Goal: Check status

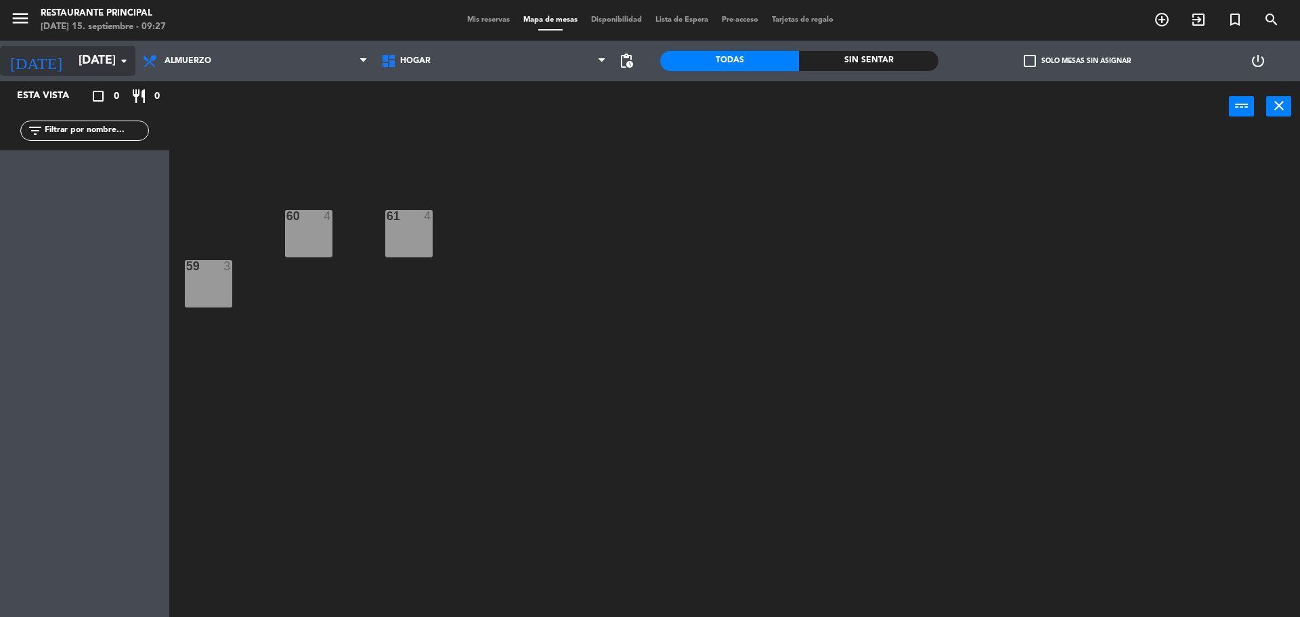
click at [120, 60] on icon "arrow_drop_down" at bounding box center [124, 61] width 16 height 16
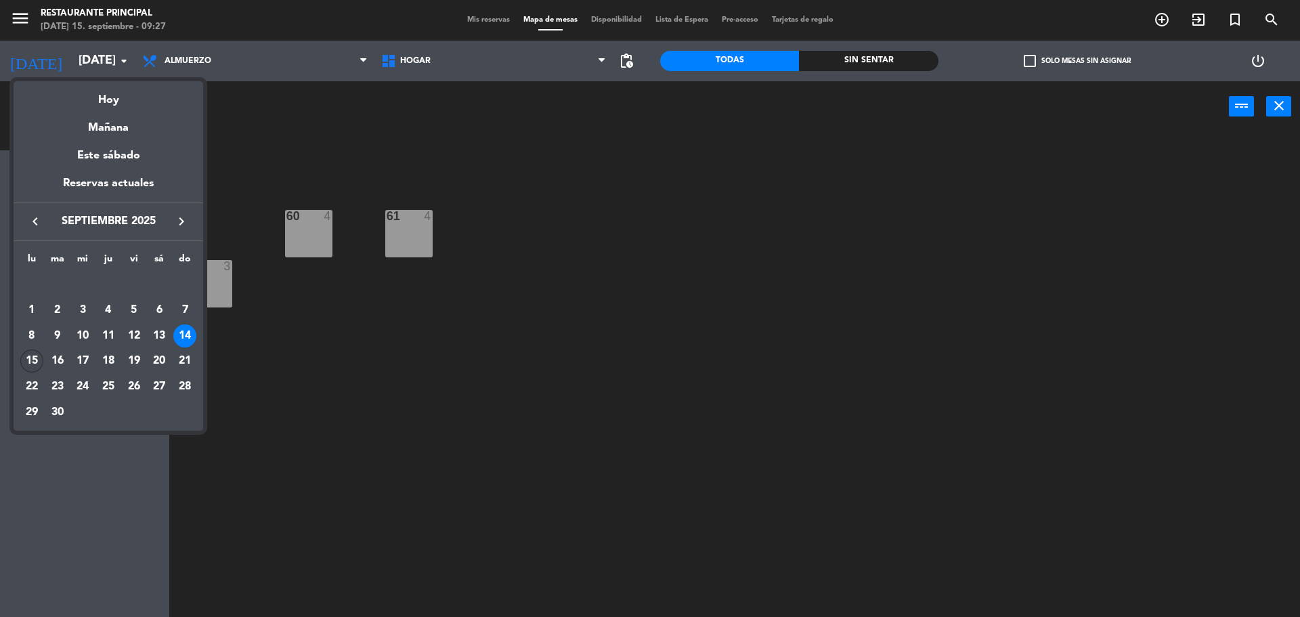
click at [39, 359] on div "15" at bounding box center [31, 360] width 23 height 23
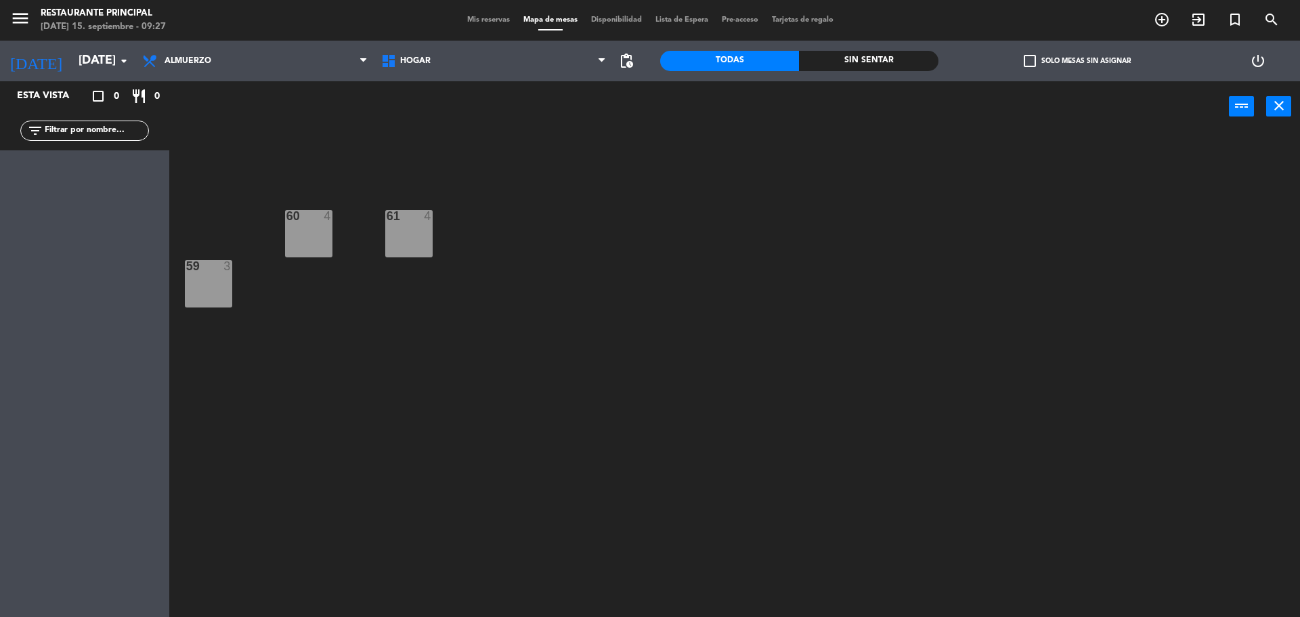
type input "[DATE]"
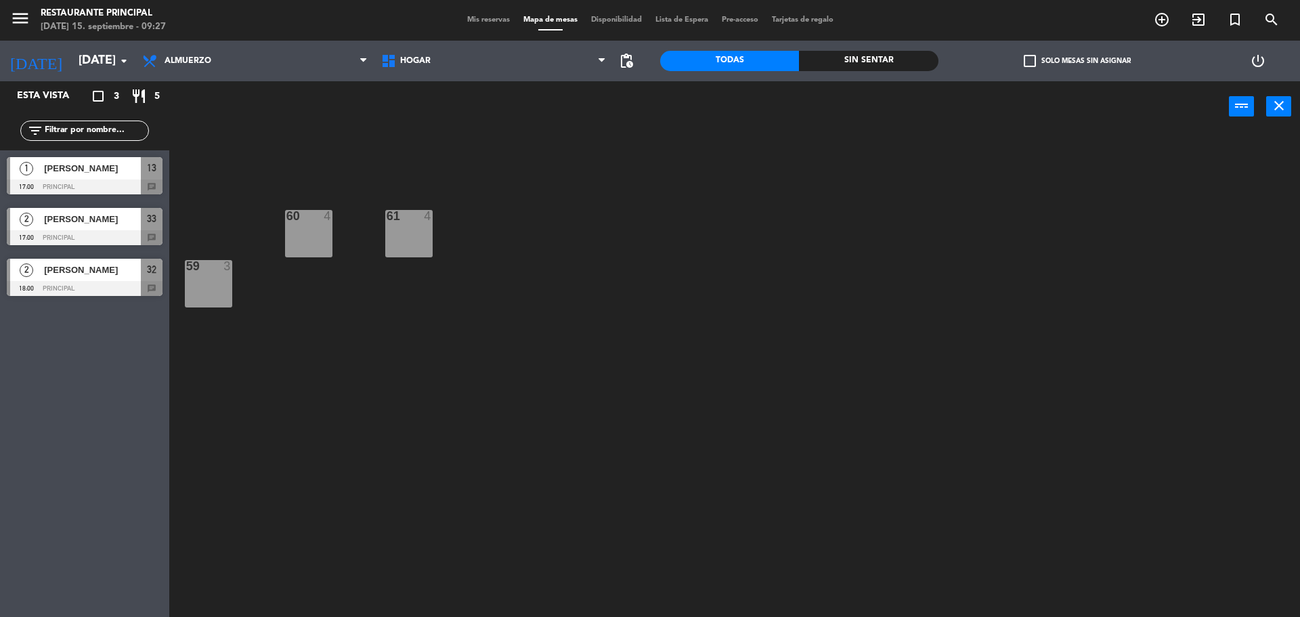
click at [474, 24] on div "Mis reservas Mapa de mesas Disponibilidad Lista de Espera Pre-acceso Tarjetas d…" at bounding box center [650, 20] width 380 height 12
click at [480, 20] on span "Mis reservas" at bounding box center [488, 19] width 56 height 7
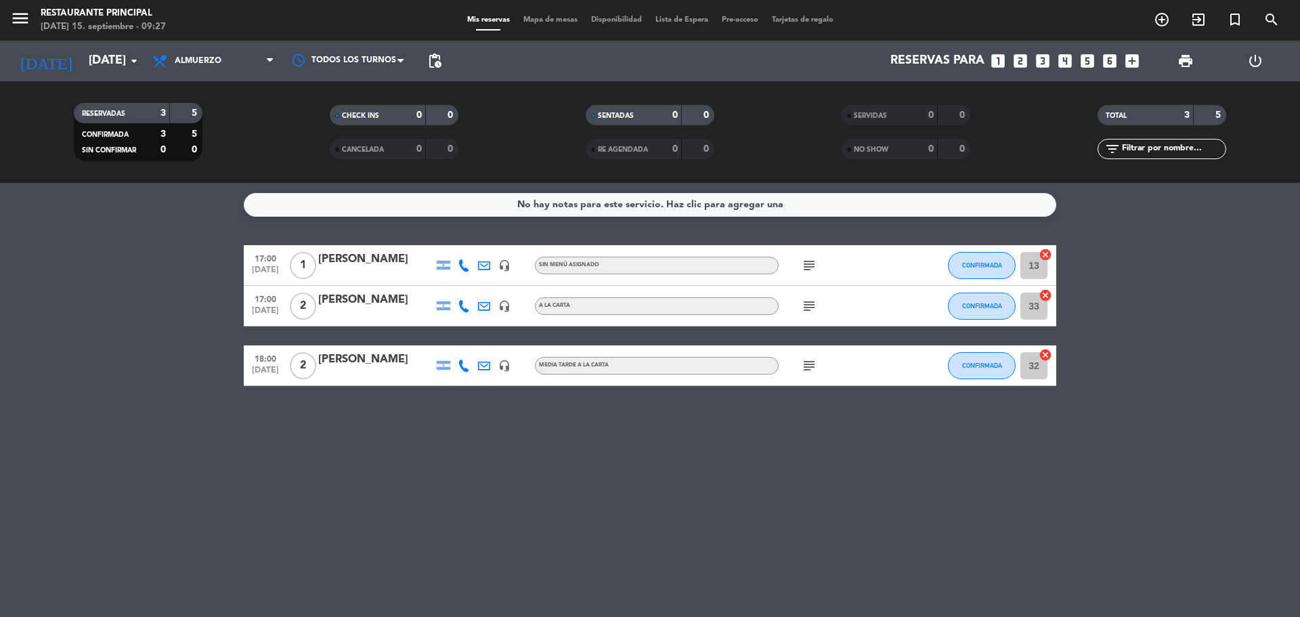
click at [810, 269] on icon "subject" at bounding box center [809, 265] width 16 height 16
click at [811, 304] on icon "subject" at bounding box center [809, 306] width 16 height 16
click at [806, 368] on icon "subject" at bounding box center [809, 365] width 16 height 16
click at [759, 418] on div "No hay notas para este servicio. Haz clic para agregar una 17:00 [DATE] 1 [PERS…" at bounding box center [650, 400] width 1300 height 434
click at [806, 260] on icon "subject" at bounding box center [809, 265] width 16 height 16
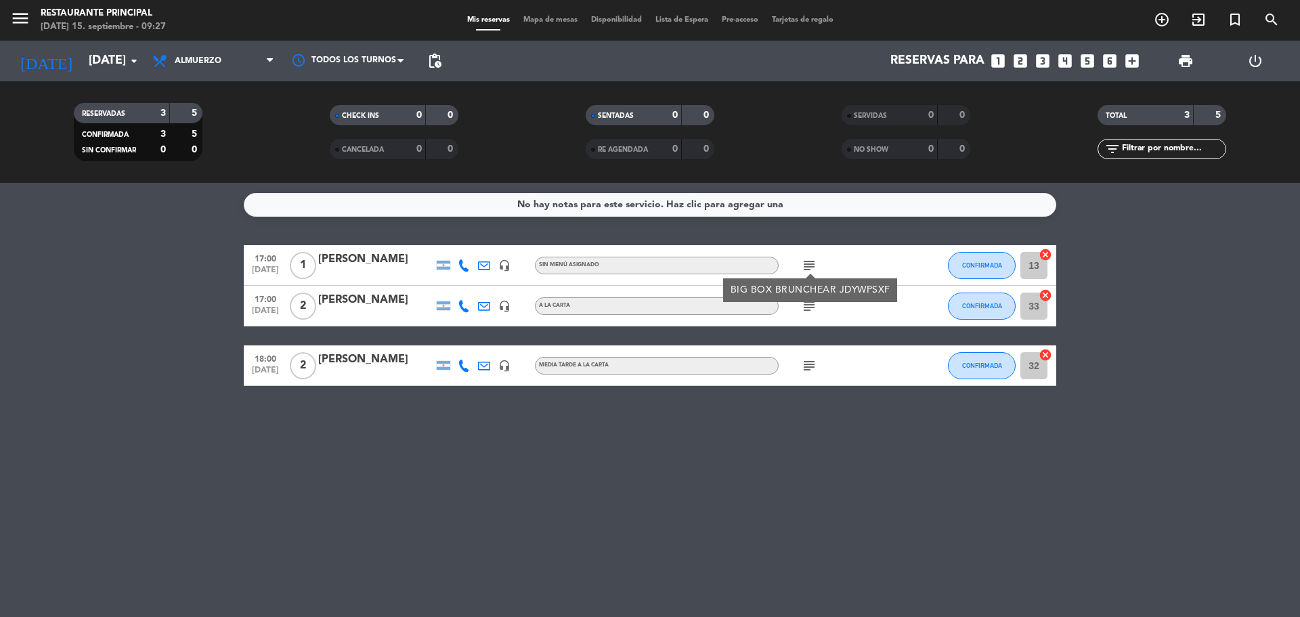
click at [766, 414] on div "No hay notas para este servicio. Haz clic para agregar una 17:00 [DATE] 1 [PERS…" at bounding box center [650, 400] width 1300 height 434
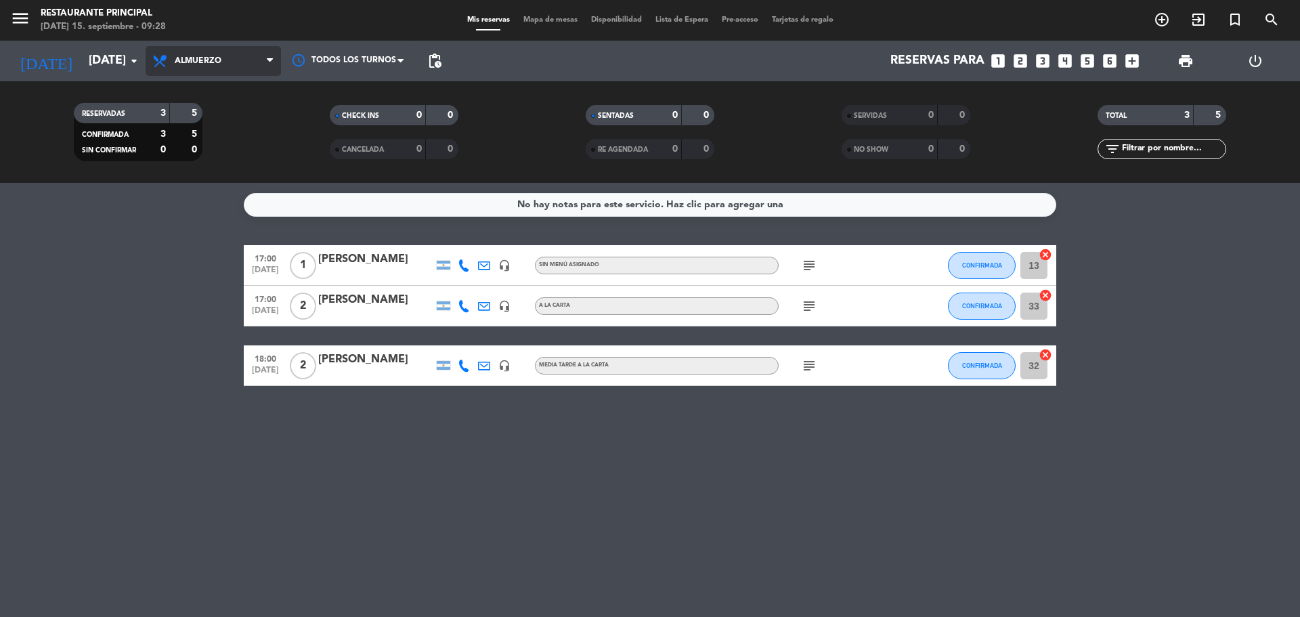
click at [198, 49] on span "Almuerzo" at bounding box center [213, 61] width 135 height 30
click at [215, 149] on div "menu Restaurante Principal [DATE] 15. septiembre - 09:28 Mis reservas Mapa de m…" at bounding box center [650, 91] width 1300 height 183
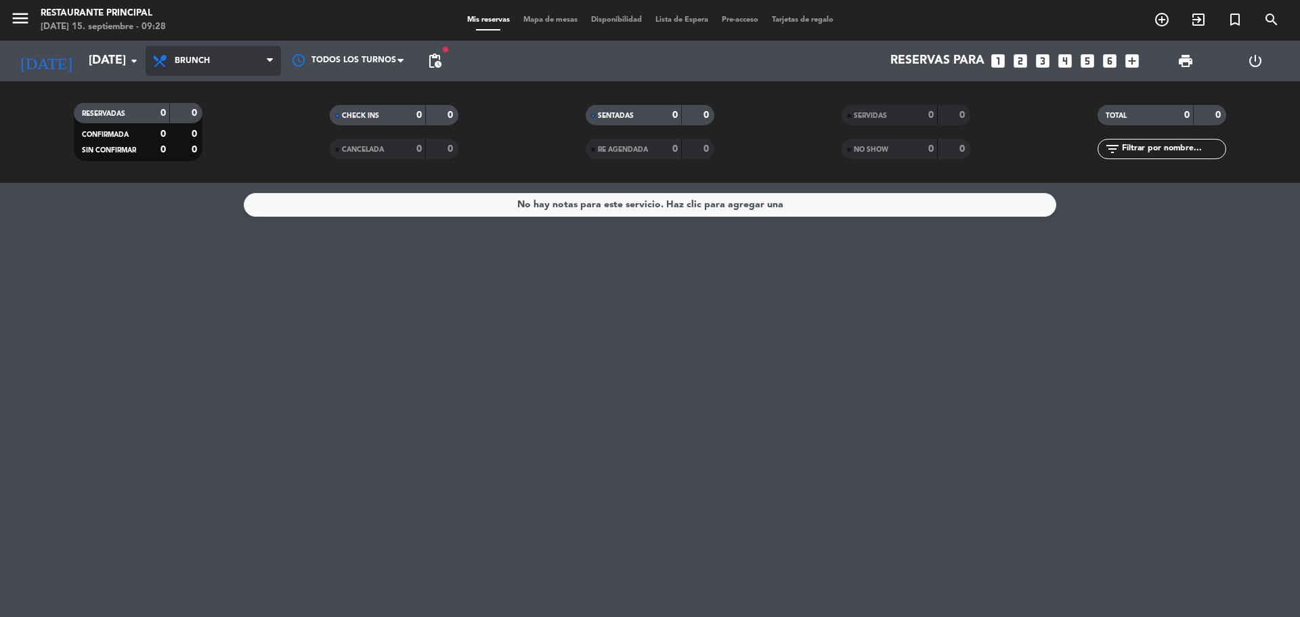
click at [221, 66] on span "Brunch" at bounding box center [213, 61] width 135 height 30
click at [225, 177] on div "menu Restaurante Principal [DATE] 15. septiembre - 09:28 Mis reservas Mapa de m…" at bounding box center [650, 91] width 1300 height 183
